Goal: Complete application form

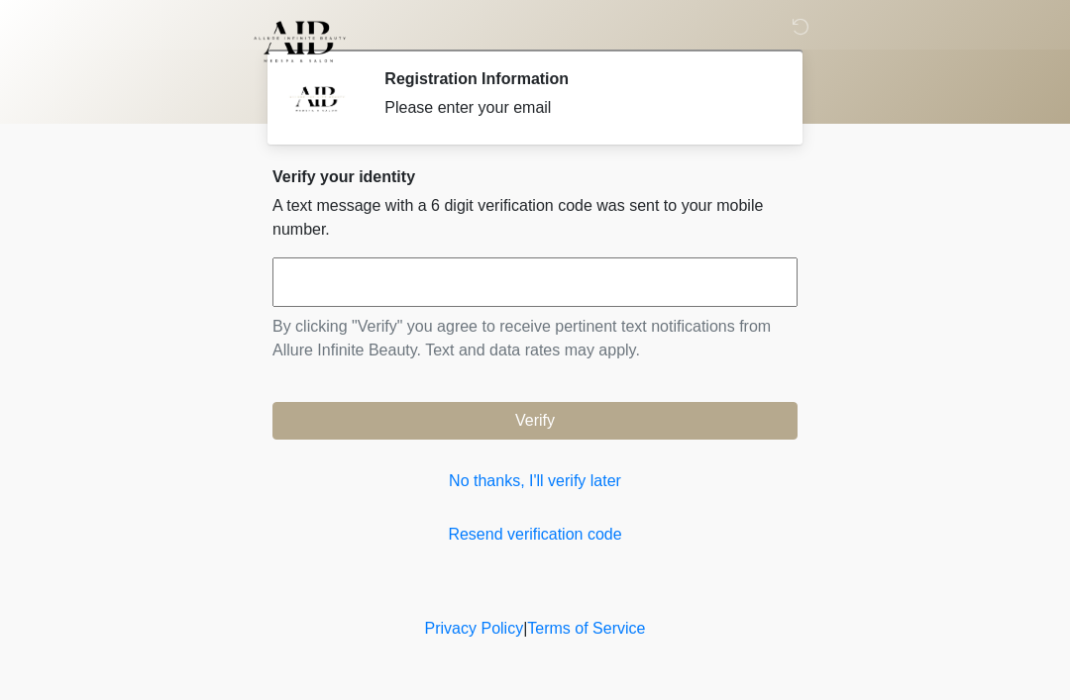
click at [325, 286] on input "text" at bounding box center [534, 283] width 525 height 50
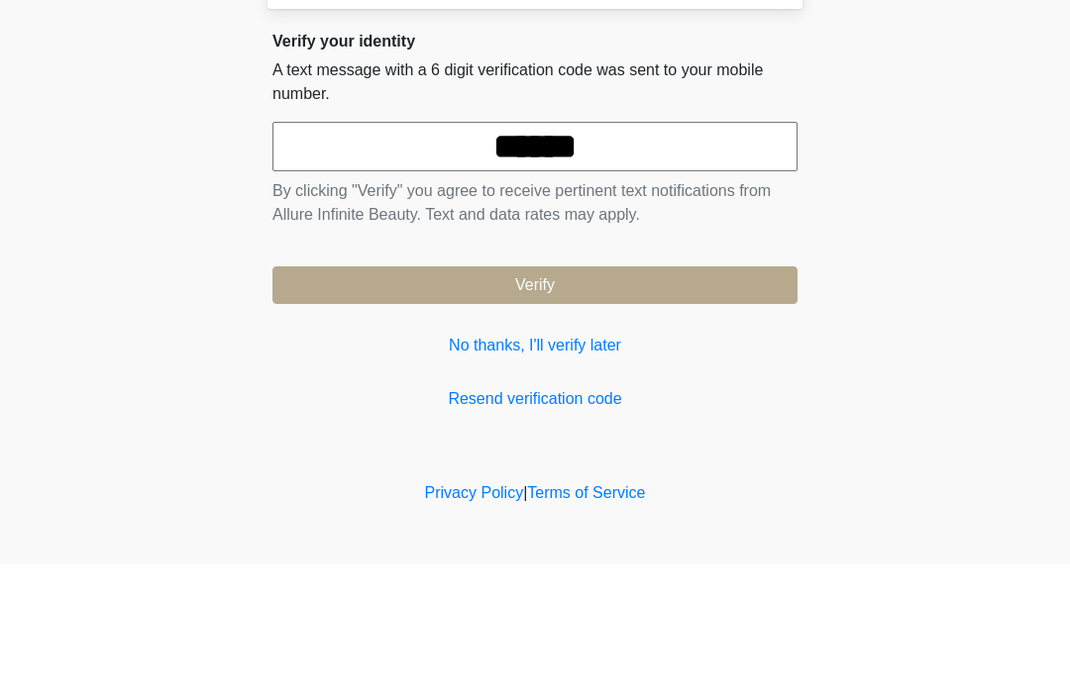
type input "******"
click at [387, 402] on button "Verify" at bounding box center [534, 421] width 525 height 38
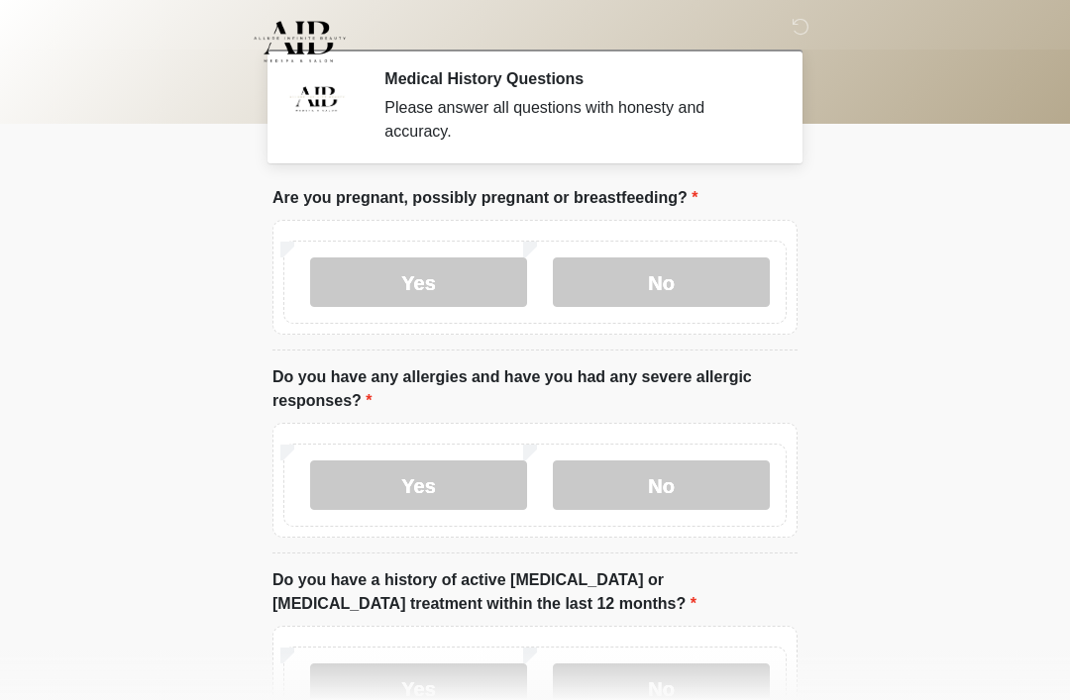
click at [646, 273] on label "No" at bounding box center [661, 283] width 217 height 50
click at [637, 481] on label "No" at bounding box center [661, 486] width 217 height 50
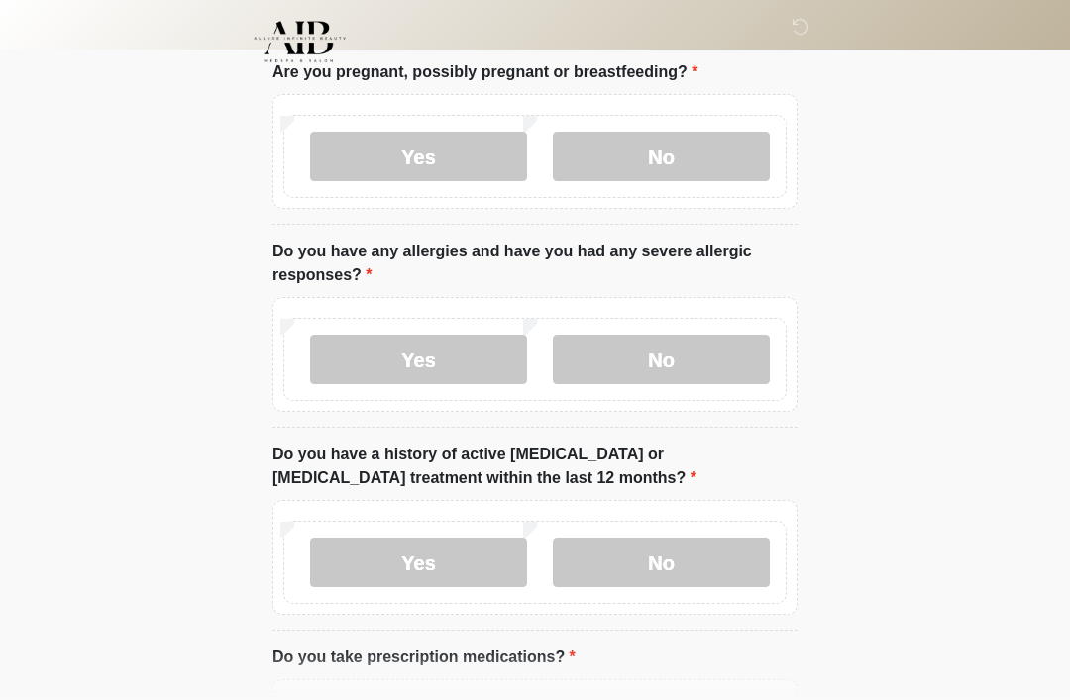
scroll to position [130, 0]
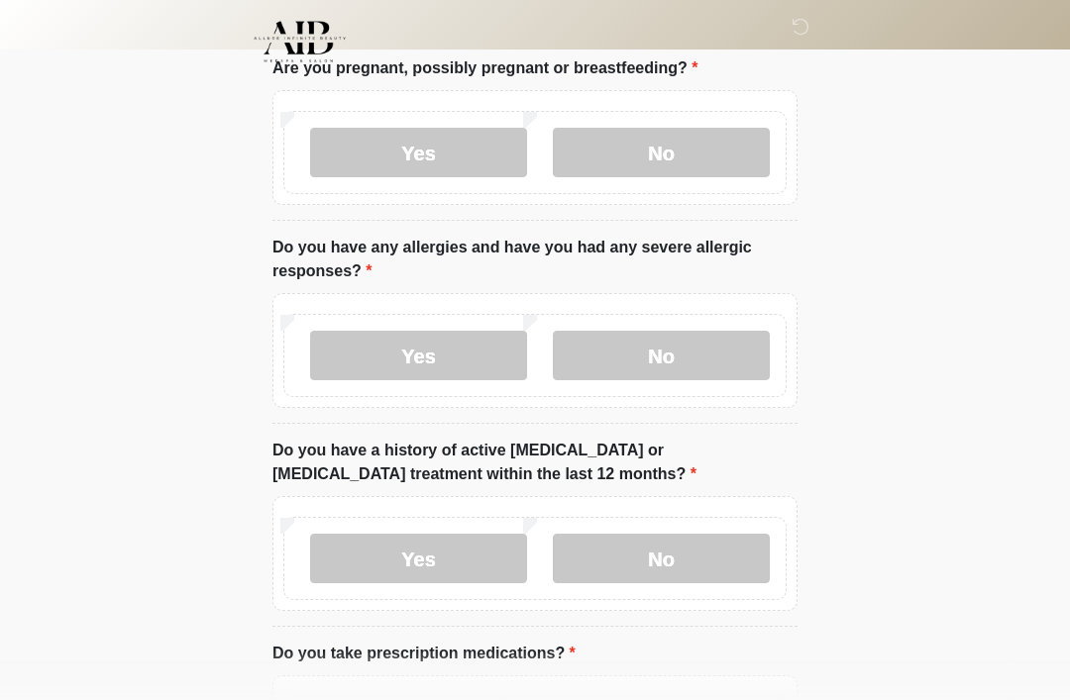
click at [667, 552] on label "No" at bounding box center [661, 559] width 217 height 50
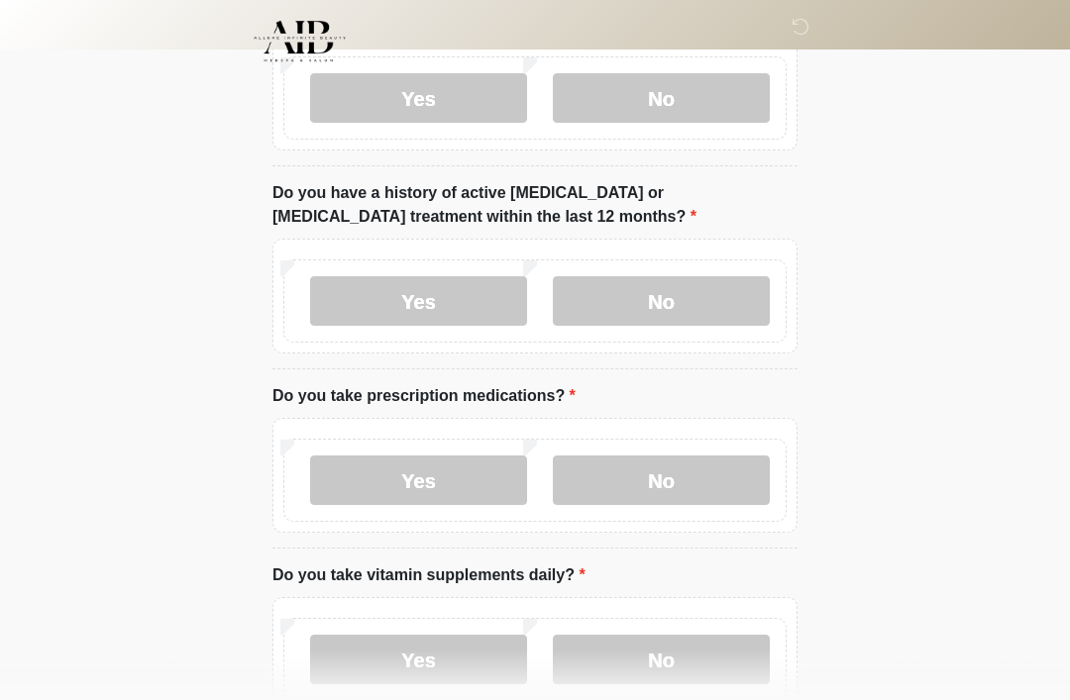
scroll to position [387, 0]
click at [620, 476] on label "No" at bounding box center [661, 481] width 217 height 50
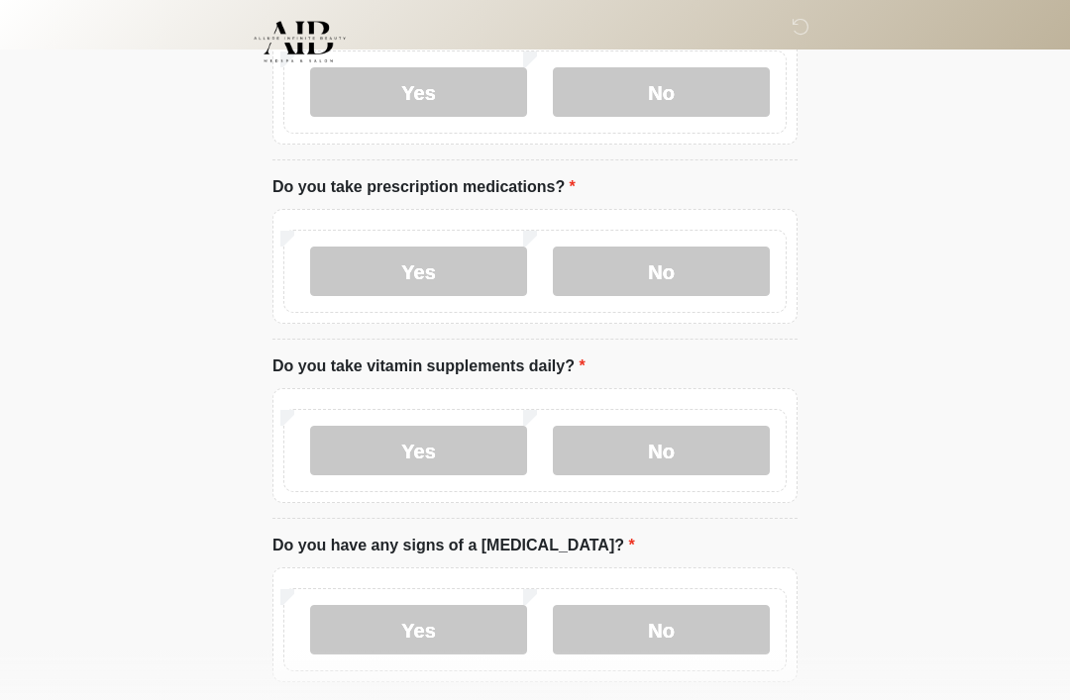
scroll to position [596, 0]
click at [647, 467] on label "No" at bounding box center [661, 451] width 217 height 50
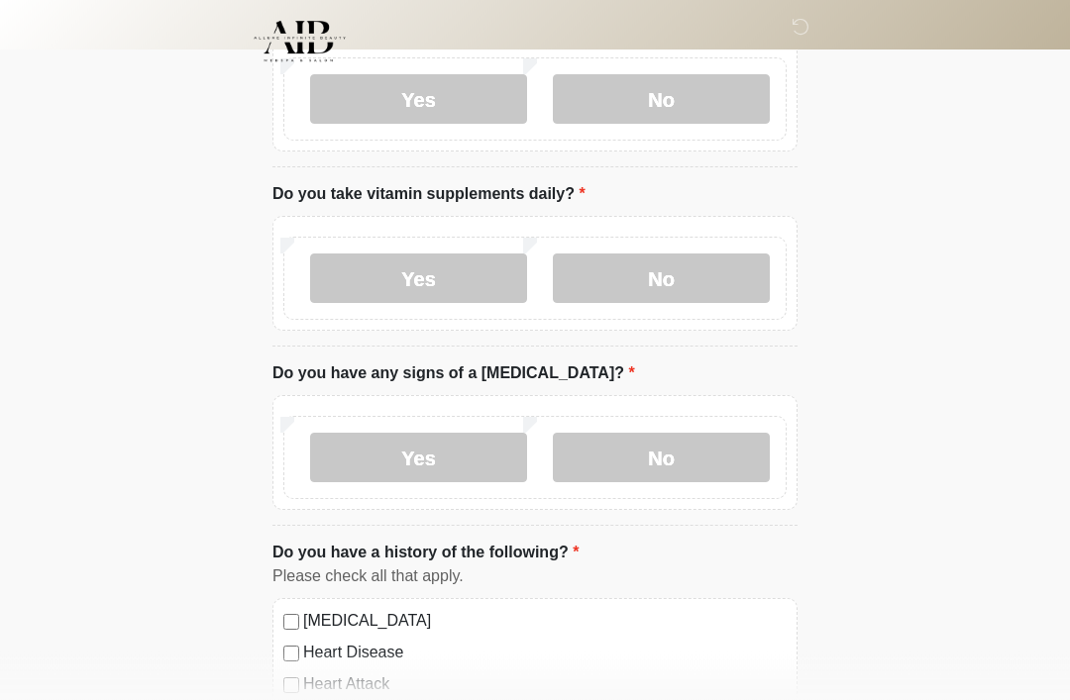
scroll to position [766, 0]
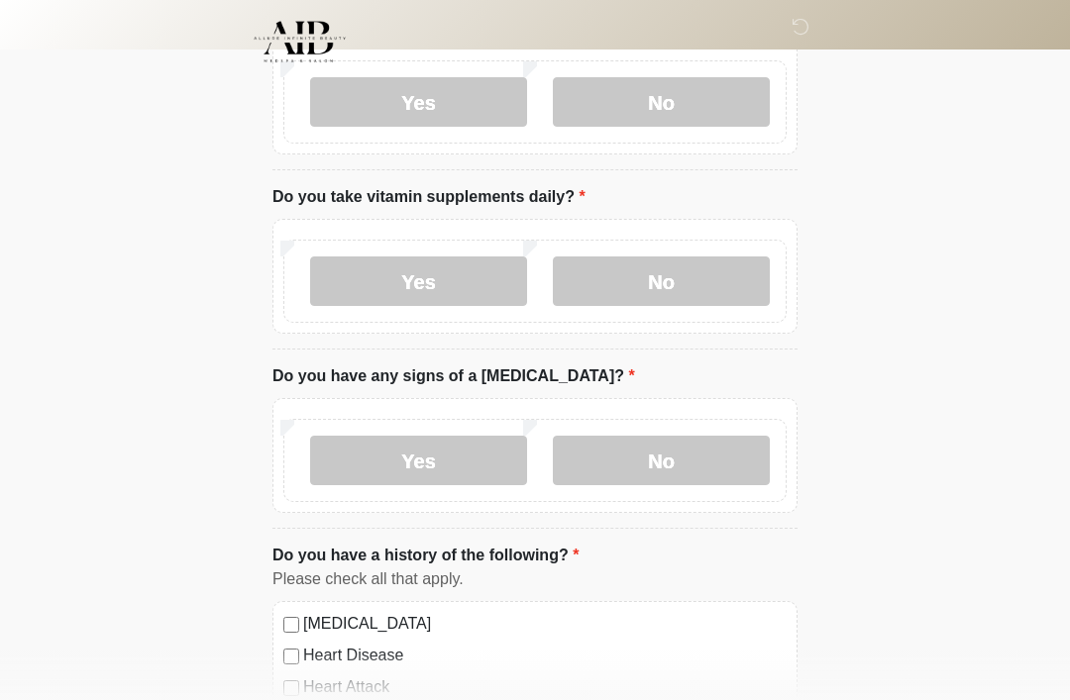
click at [681, 463] on label "No" at bounding box center [661, 461] width 217 height 50
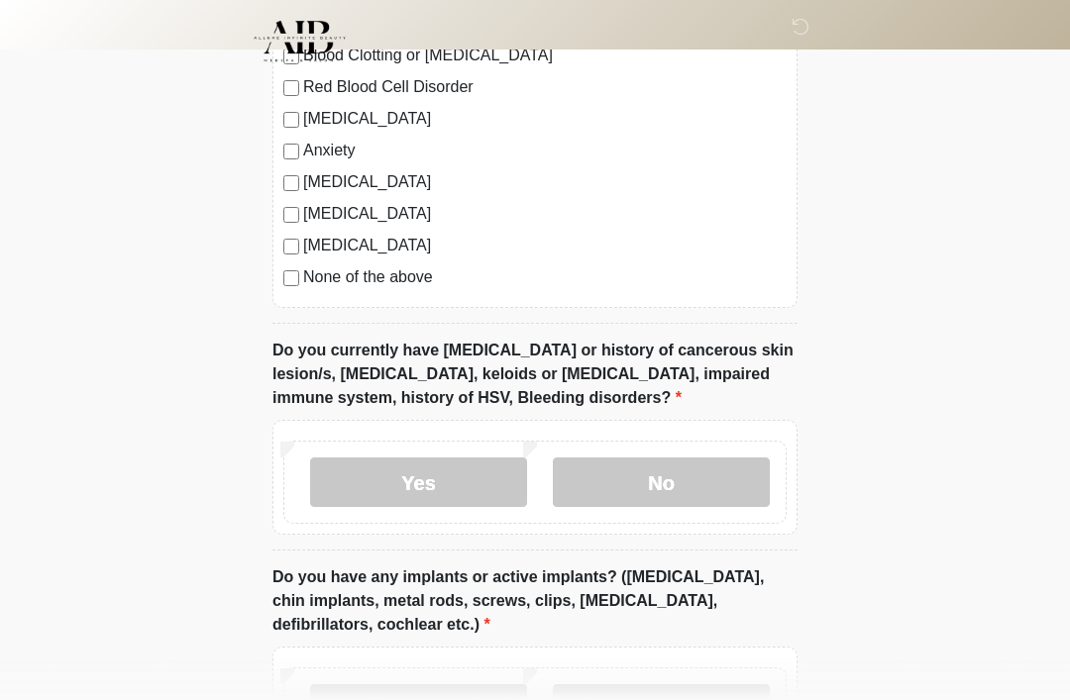
scroll to position [1458, 0]
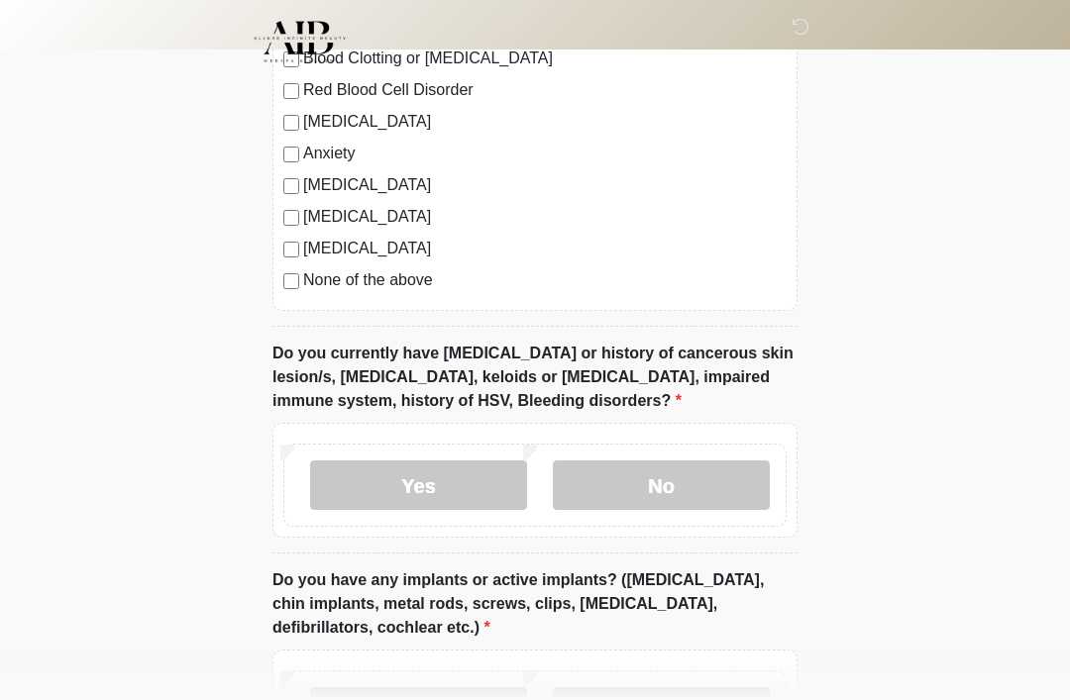
click at [675, 486] on label "No" at bounding box center [661, 486] width 217 height 50
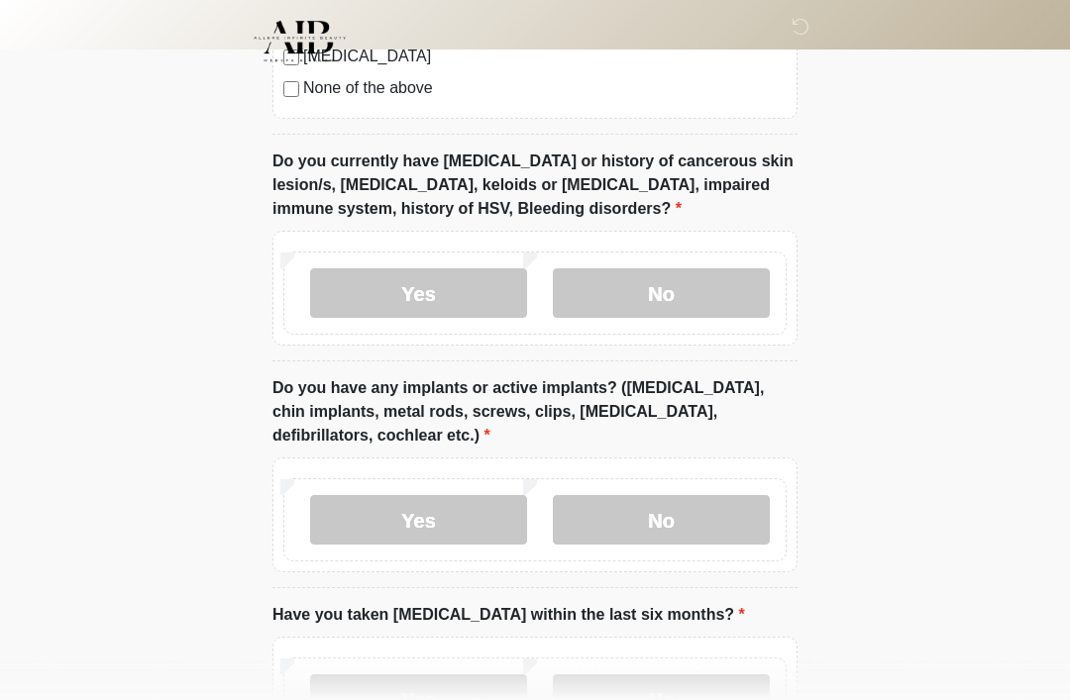
scroll to position [1653, 0]
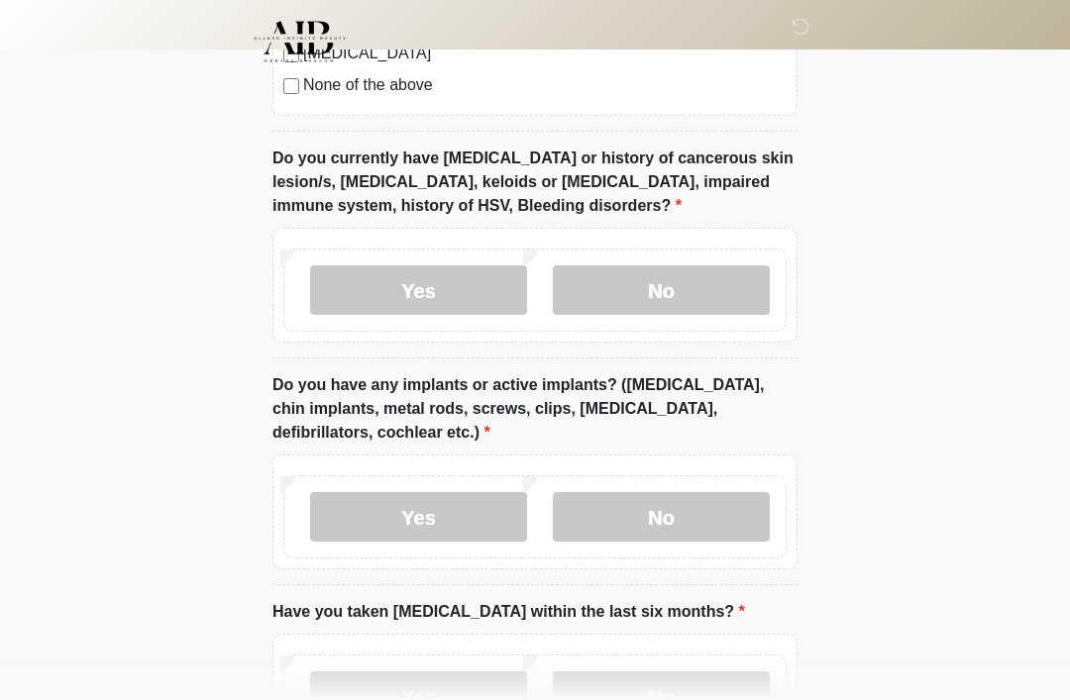
click at [655, 514] on label "No" at bounding box center [661, 517] width 217 height 50
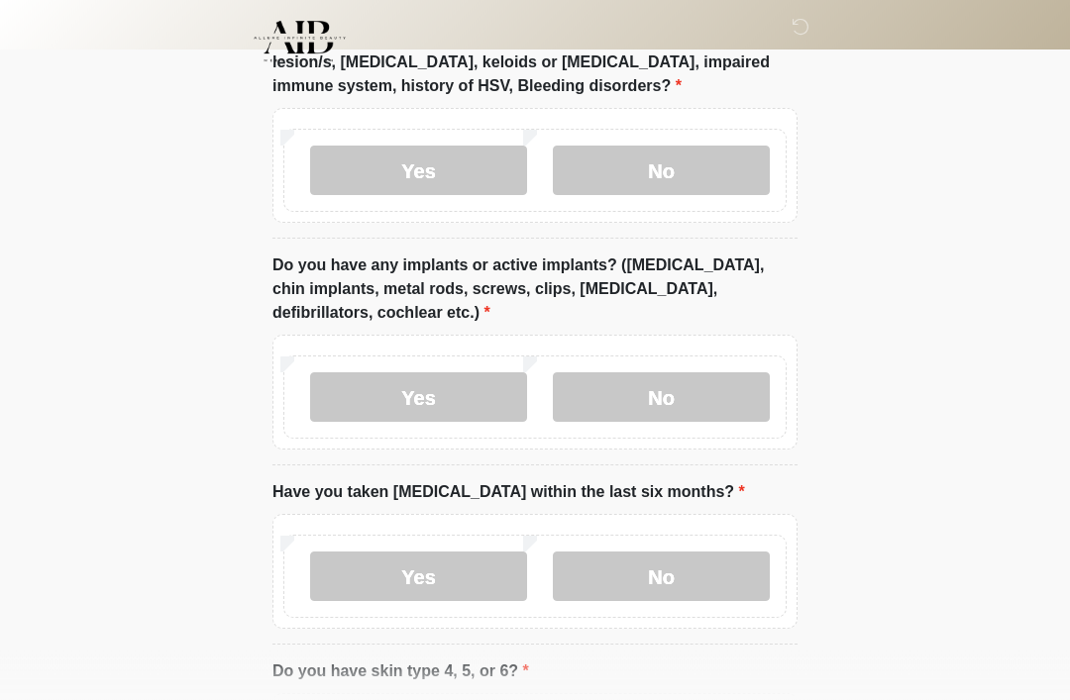
click at [626, 567] on label "No" at bounding box center [661, 578] width 217 height 50
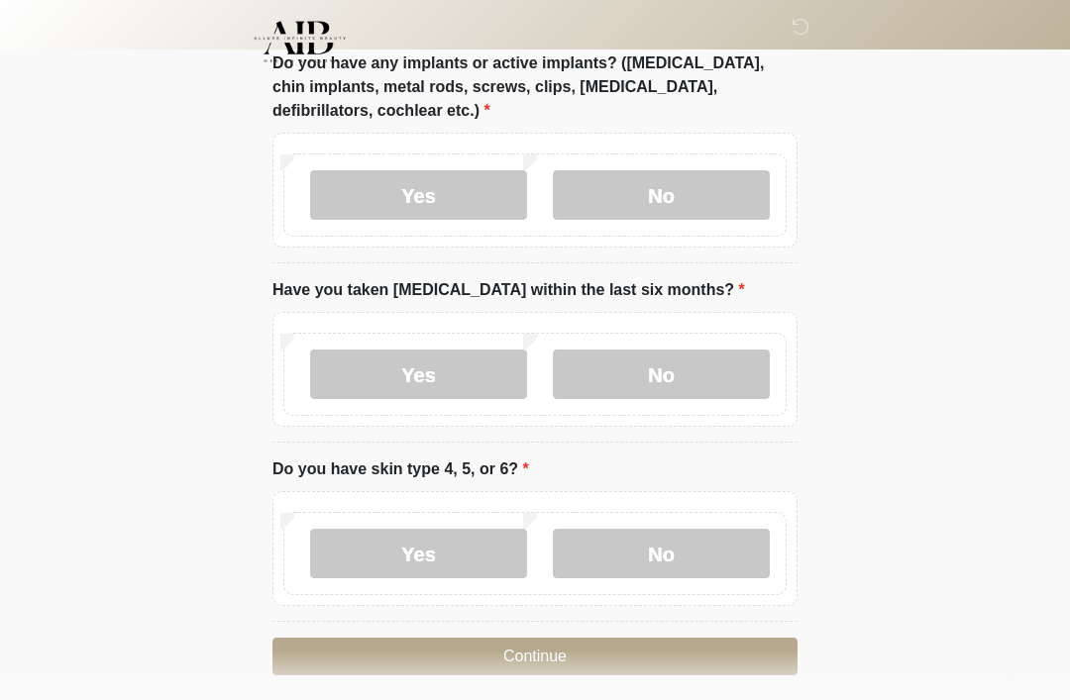
scroll to position [1972, 0]
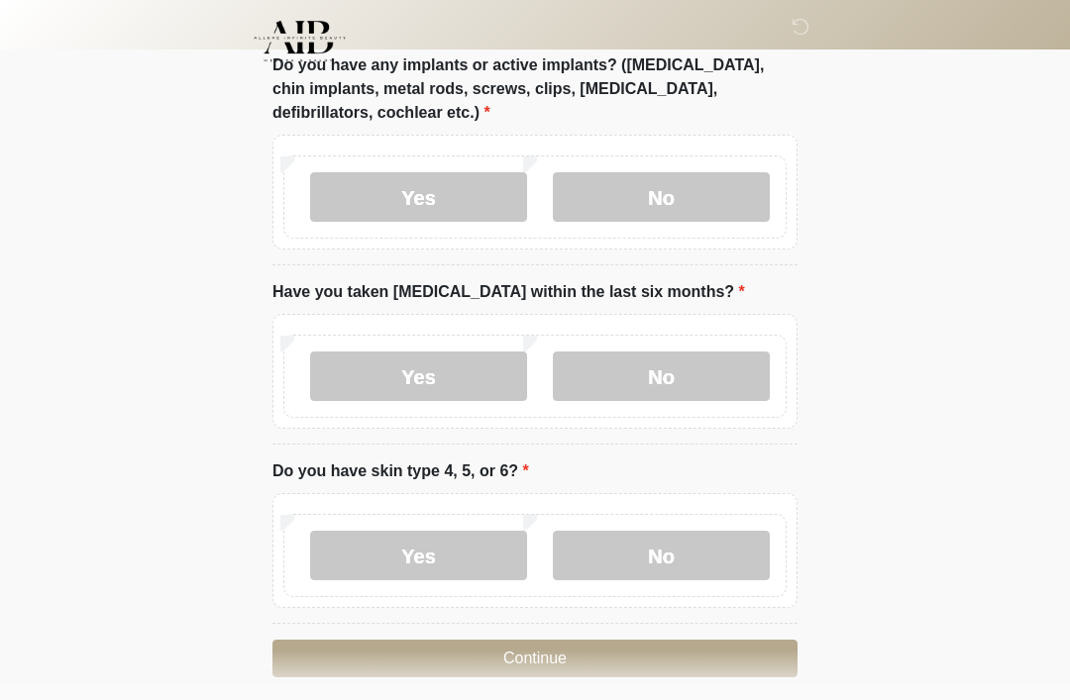
click at [646, 551] on label "No" at bounding box center [661, 557] width 217 height 50
click at [458, 658] on button "Continue" at bounding box center [534, 659] width 525 height 38
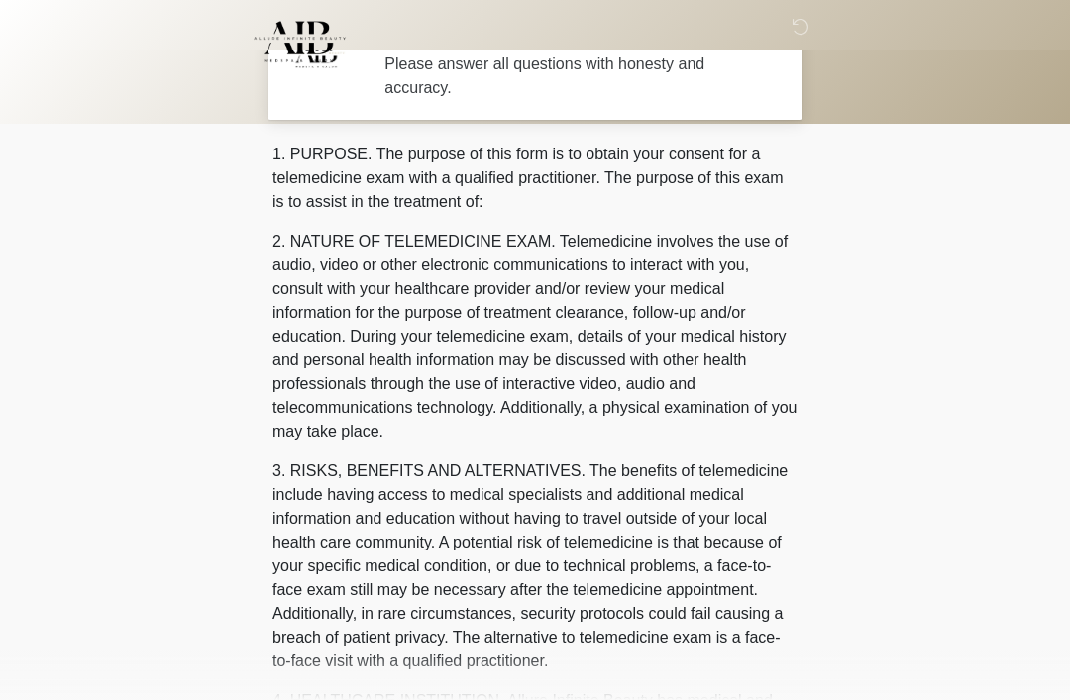
scroll to position [0, 0]
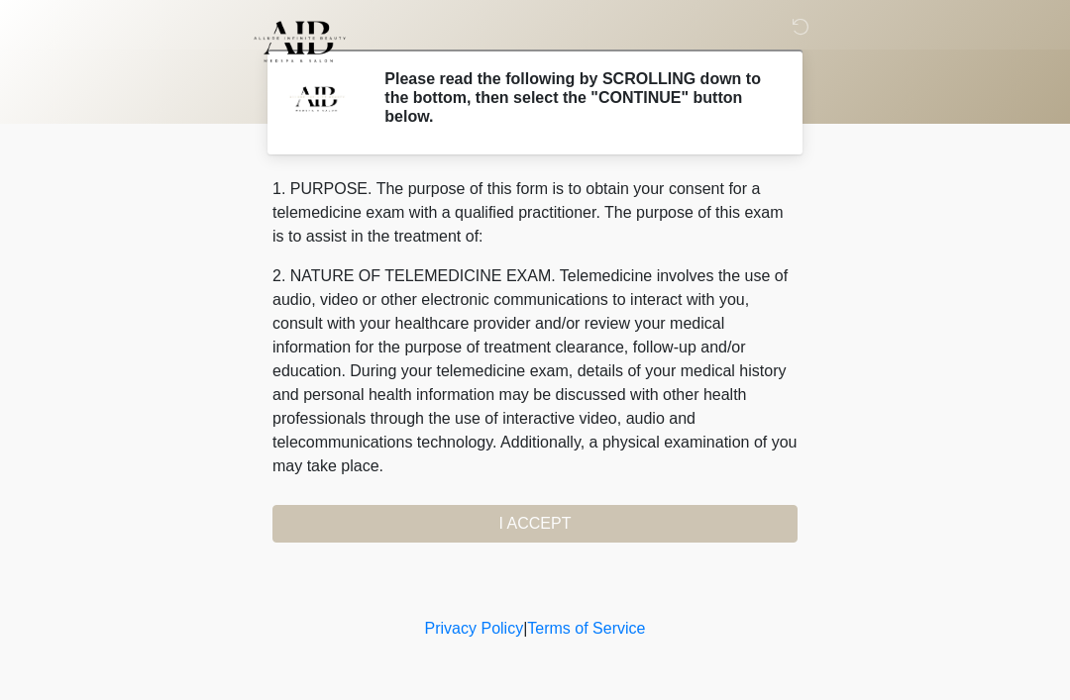
click at [359, 534] on div "1. PURPOSE. The purpose of this form is to obtain your consent for a telemedici…" at bounding box center [534, 360] width 525 height 366
click at [353, 523] on div "1. PURPOSE. The purpose of this form is to obtain your consent for a telemedici…" at bounding box center [534, 360] width 525 height 366
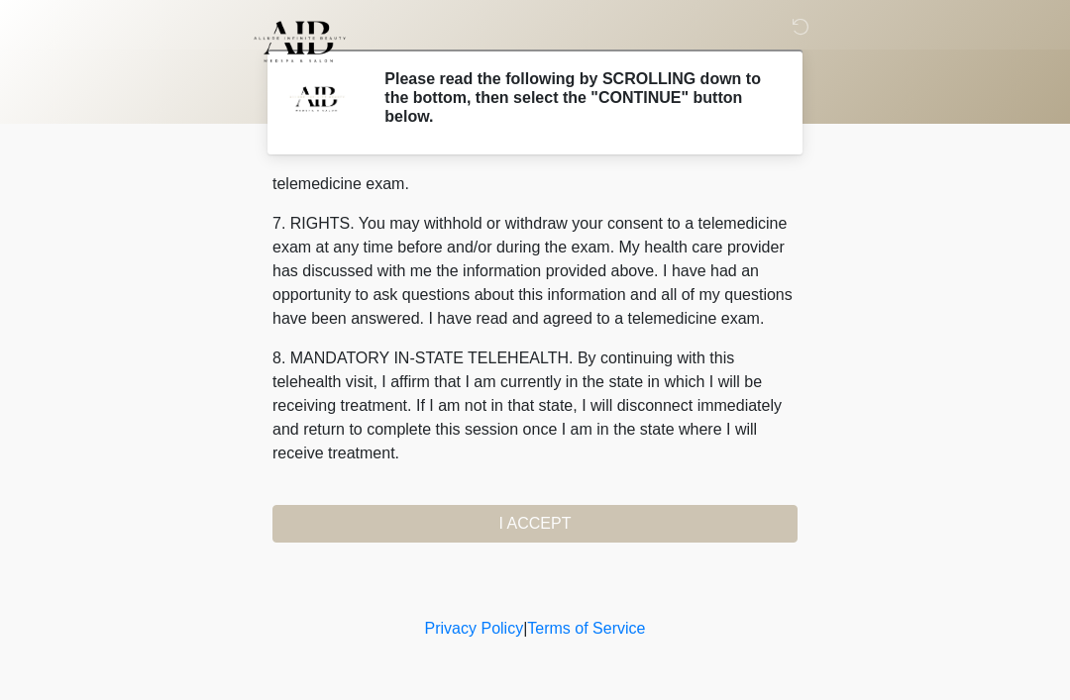
scroll to position [845, 0]
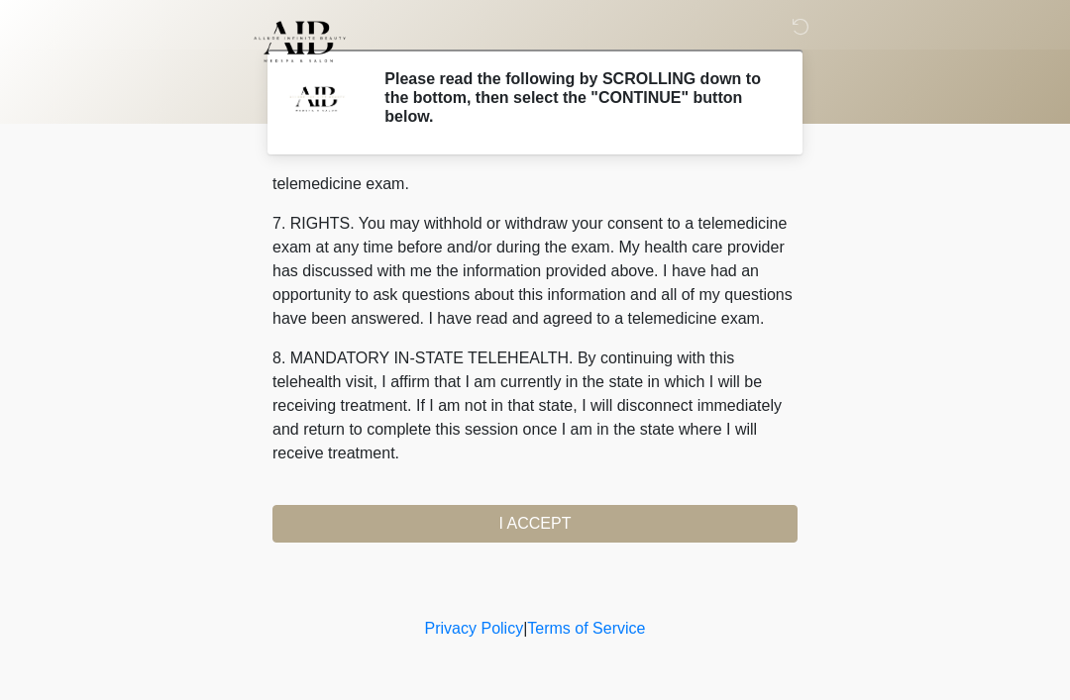
click at [491, 526] on button "I ACCEPT" at bounding box center [534, 524] width 525 height 38
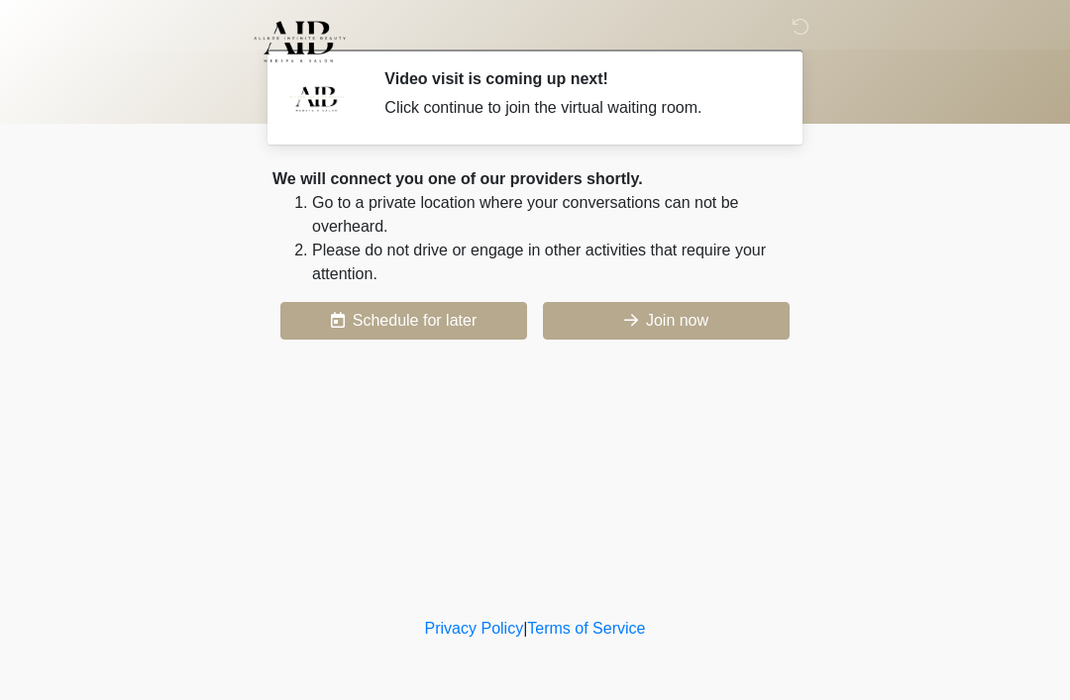
click at [650, 316] on button "Join now" at bounding box center [666, 321] width 247 height 38
